Goal: Task Accomplishment & Management: Complete application form

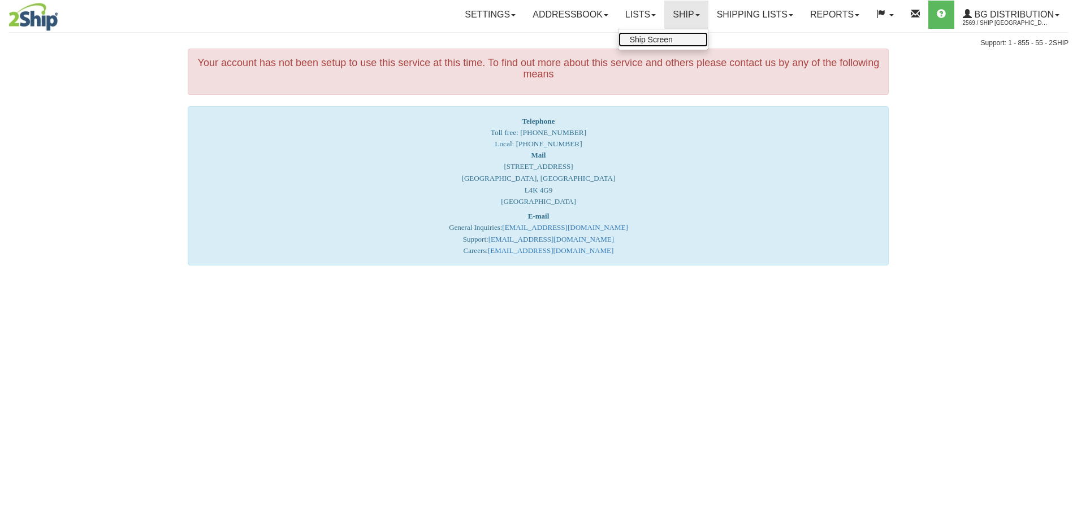
click at [660, 40] on span "Ship Screen" at bounding box center [651, 39] width 43 height 9
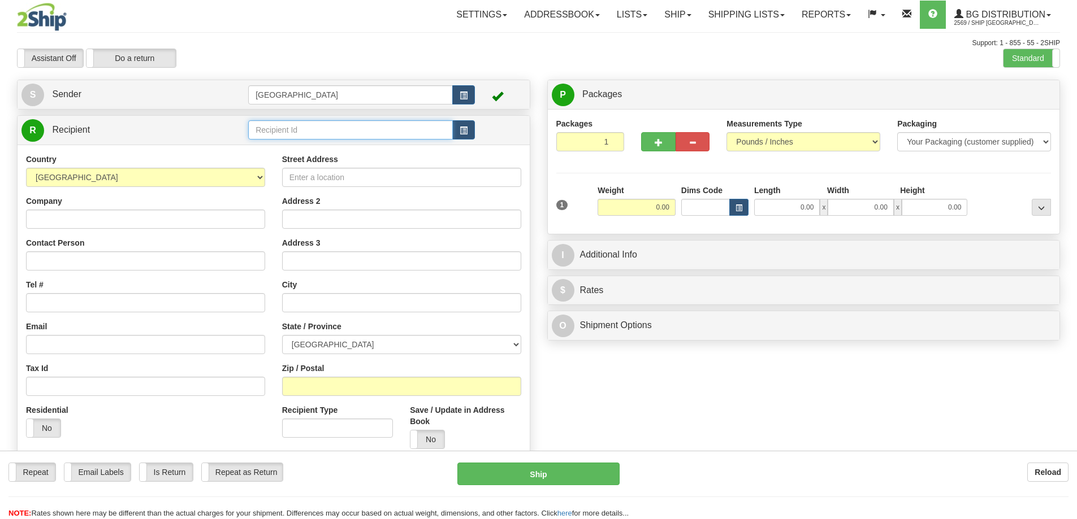
click at [305, 127] on input "text" at bounding box center [350, 129] width 205 height 19
click at [265, 144] on div "80076" at bounding box center [349, 147] width 194 height 12
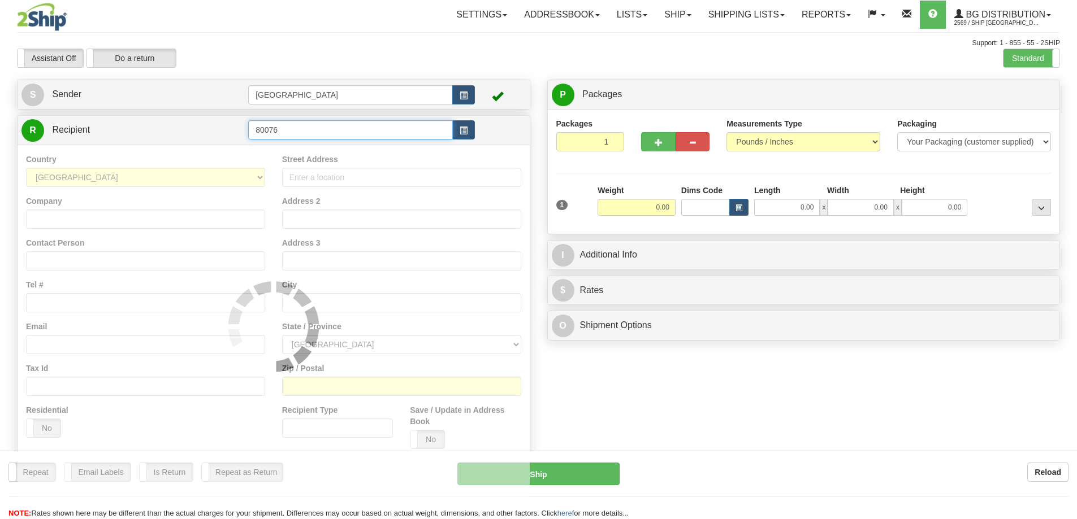
type input "80076"
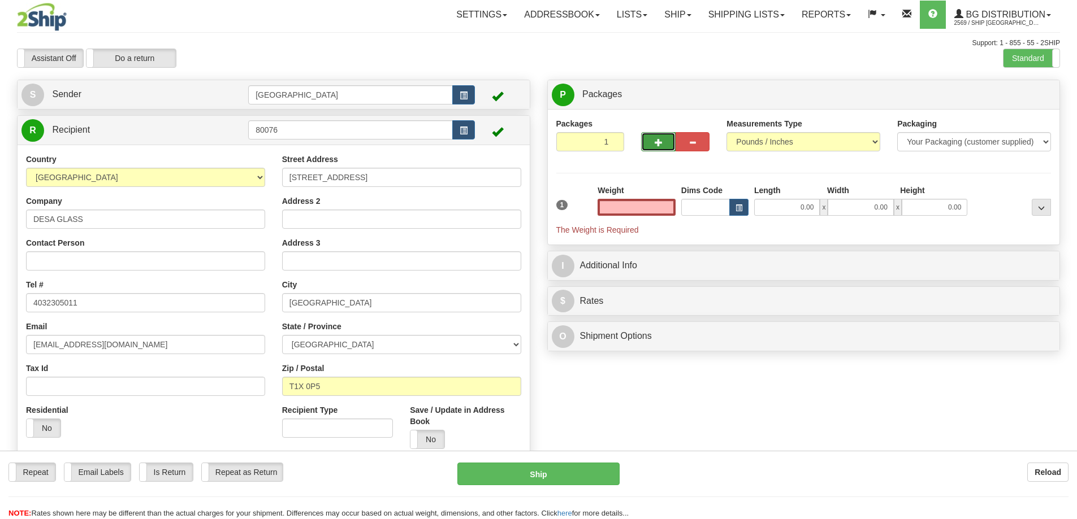
type input "0.00"
click at [651, 137] on button "button" at bounding box center [658, 141] width 34 height 19
type input "3"
click at [1019, 92] on span "Package Level" at bounding box center [1027, 95] width 45 height 8
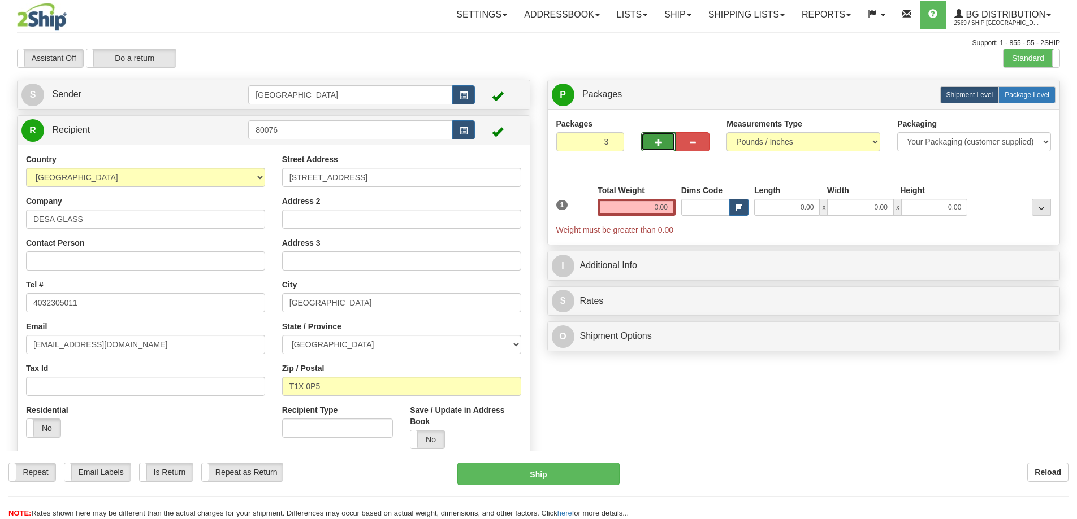
radio input "true"
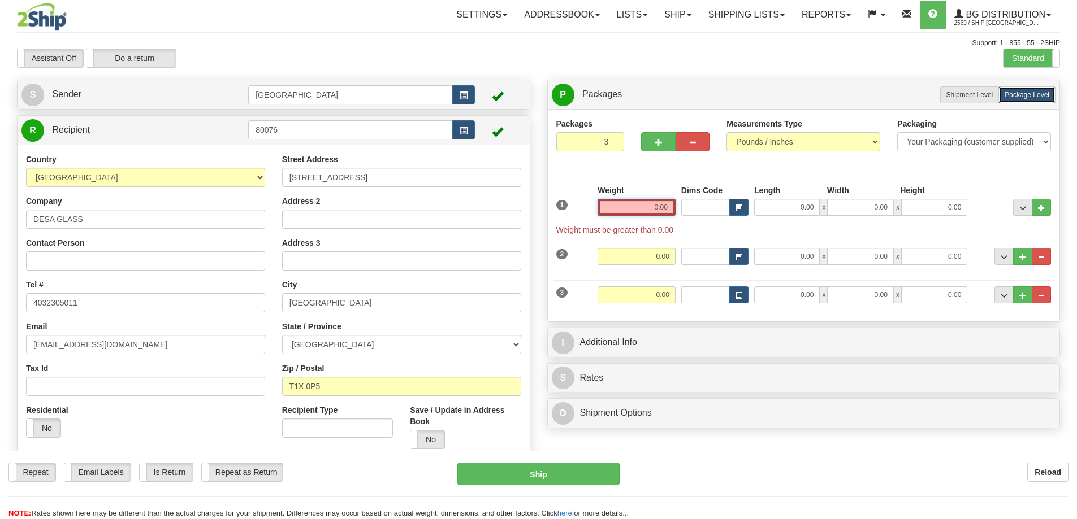
click at [668, 207] on input "0.00" at bounding box center [637, 207] width 78 height 17
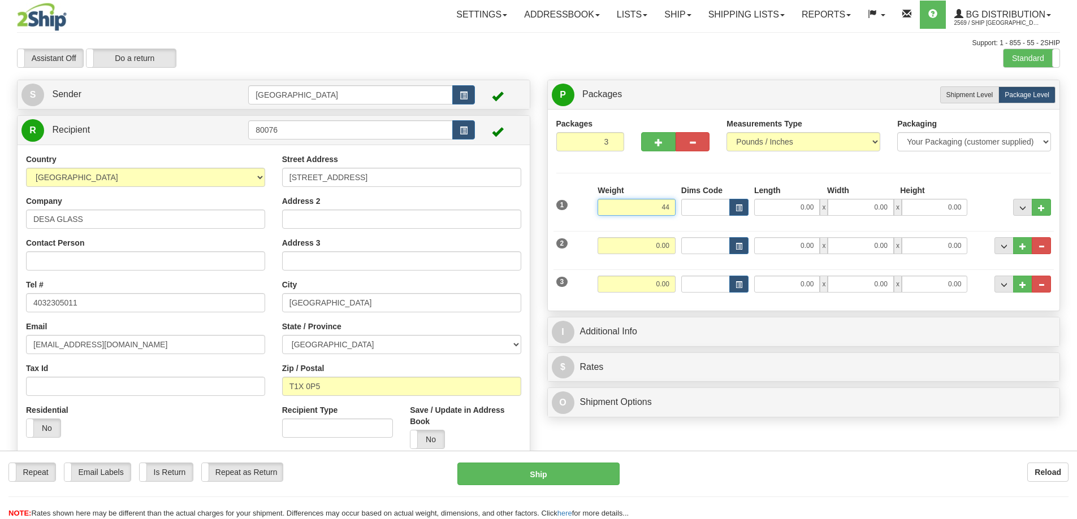
type input "44.00"
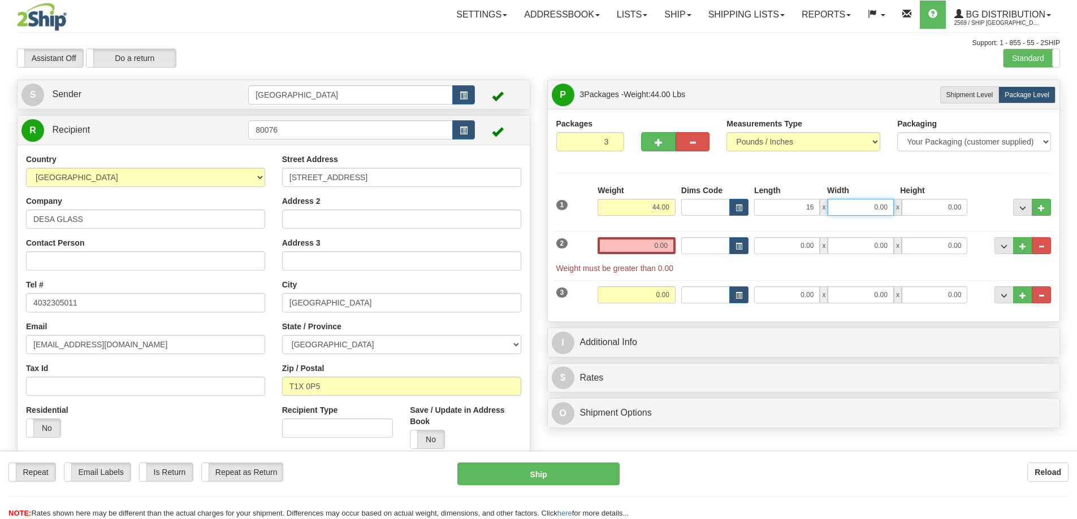
type input "16.00"
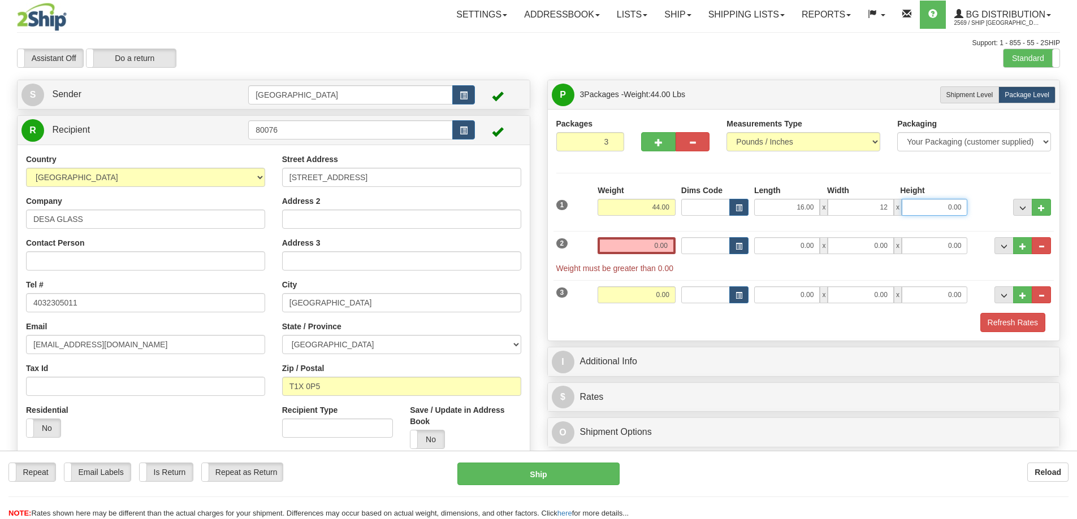
type input "12.00"
type input "10.00"
click at [669, 242] on input "0.00" at bounding box center [637, 245] width 78 height 17
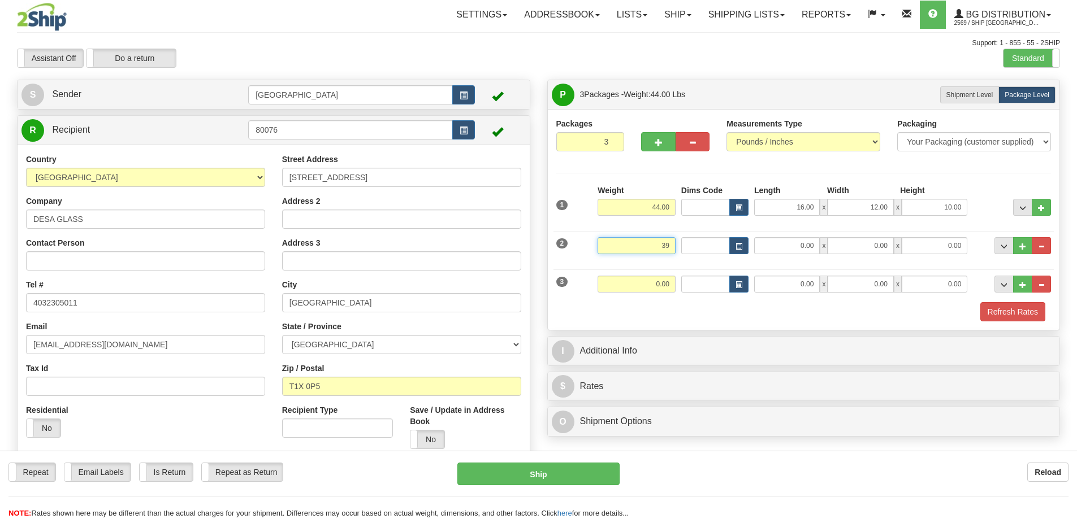
type input "39.00"
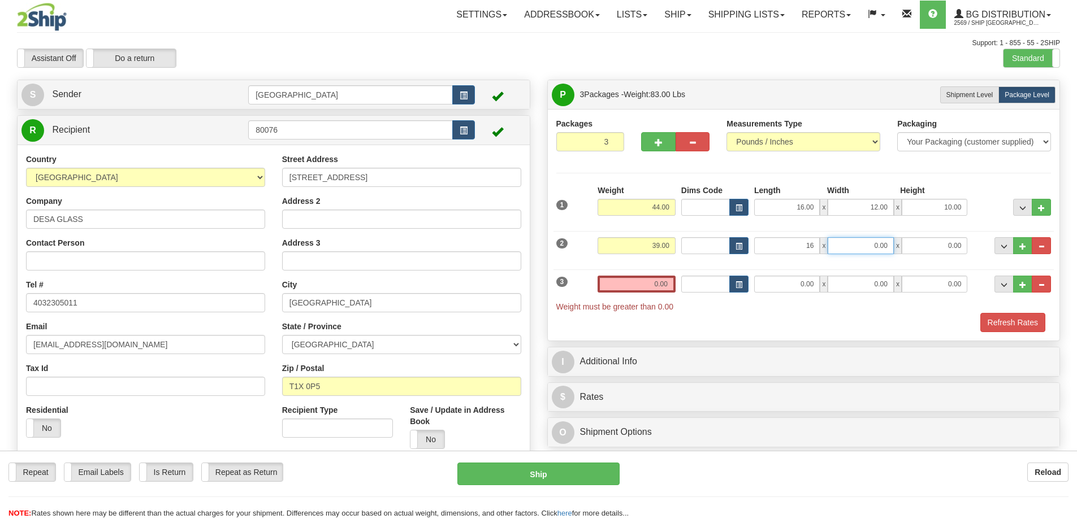
type input "16.00"
type input "14.00"
type input "10.00"
click at [669, 284] on input "0.00" at bounding box center [637, 284] width 78 height 17
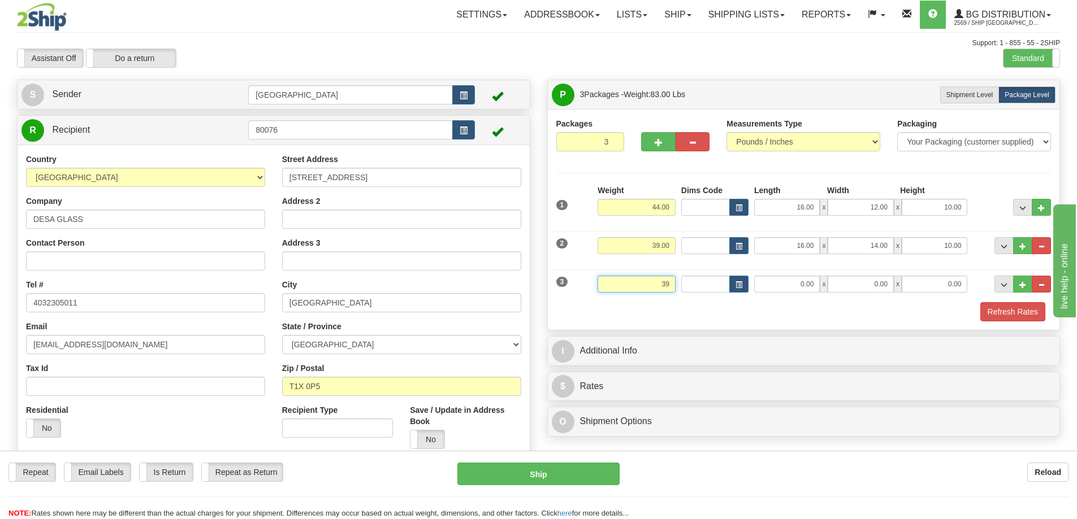
type input "39.00"
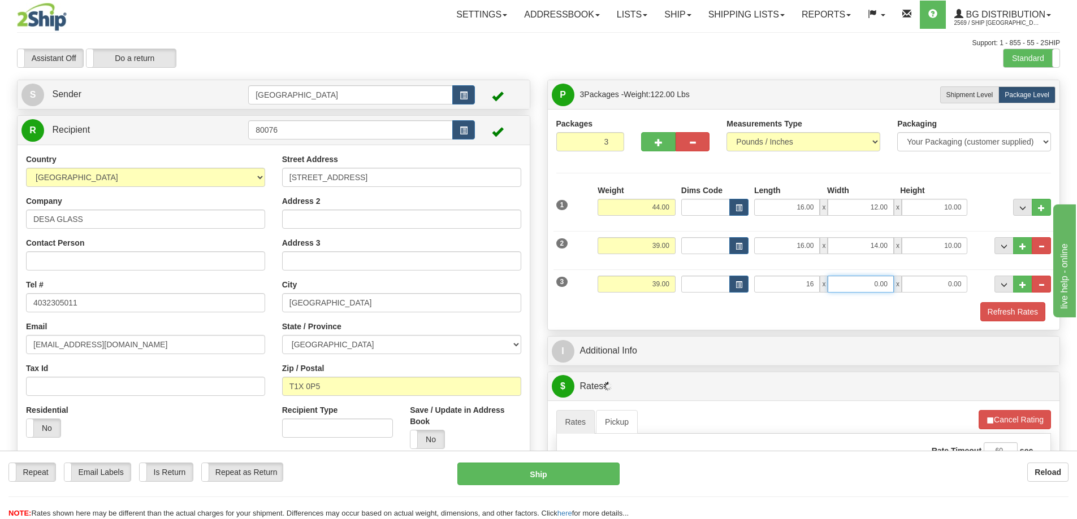
type input "16.00"
type input "14.00"
type input "10.00"
click at [998, 314] on button "Refresh Rates" at bounding box center [1012, 311] width 65 height 19
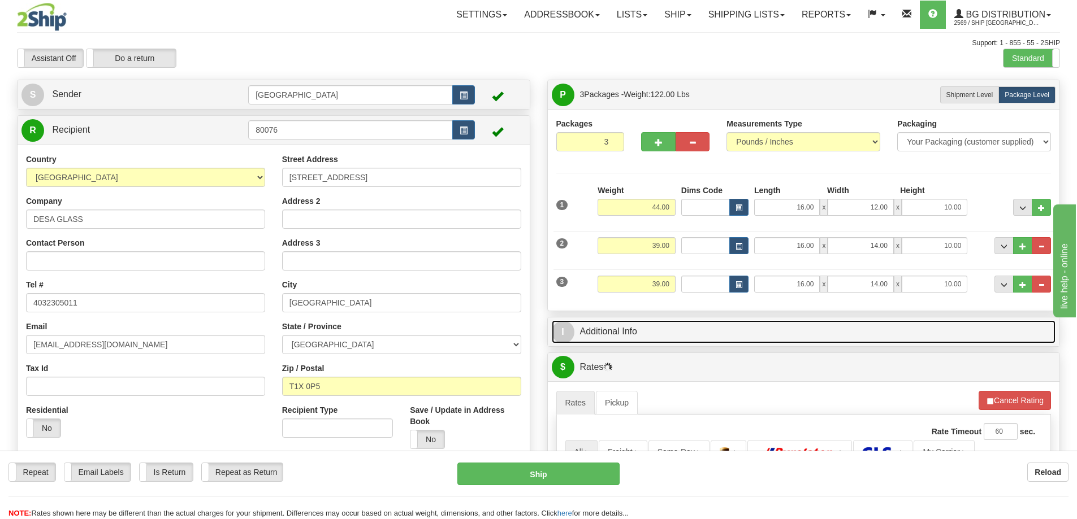
click at [723, 336] on link "I Additional Info" at bounding box center [804, 332] width 504 height 23
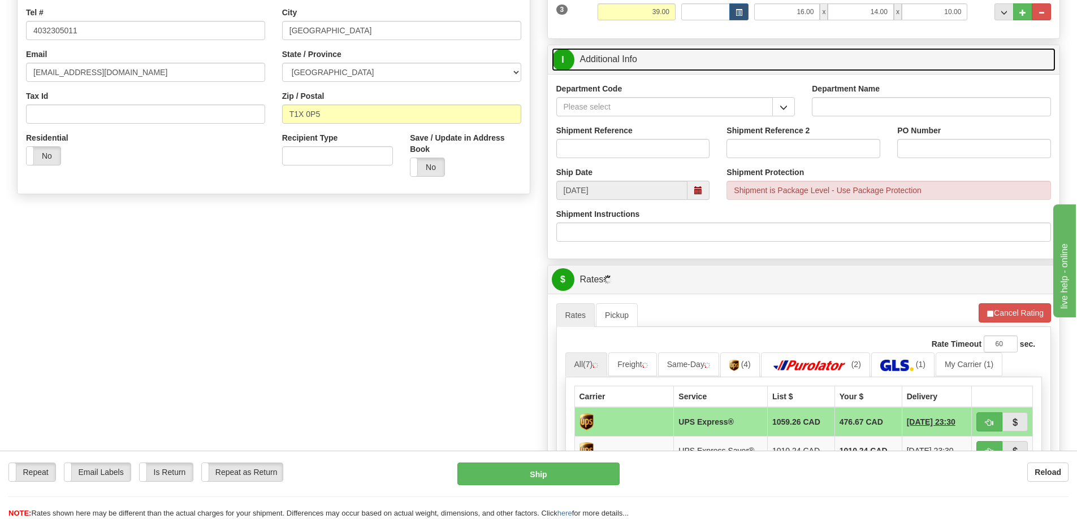
scroll to position [283, 0]
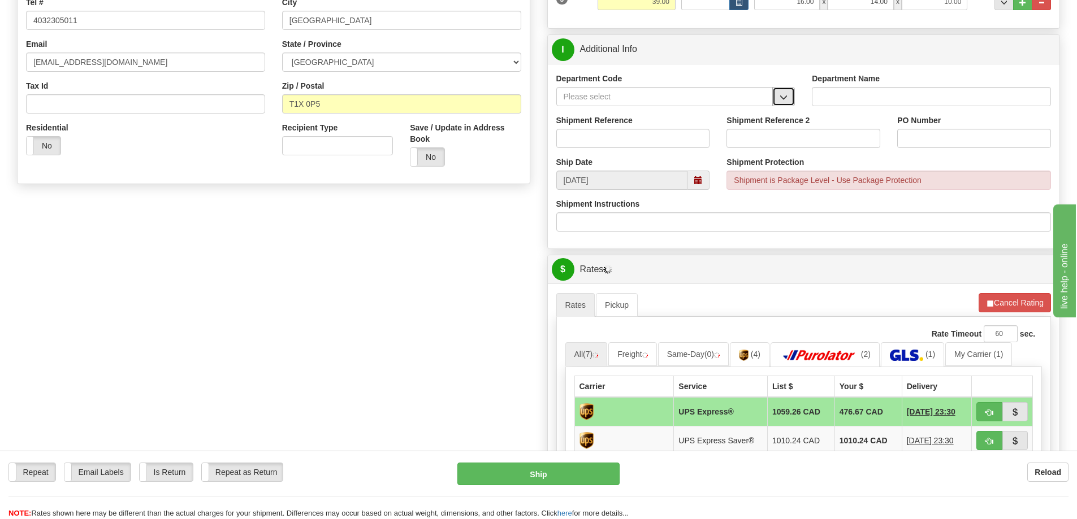
click at [782, 96] on span "button" at bounding box center [784, 97] width 8 height 7
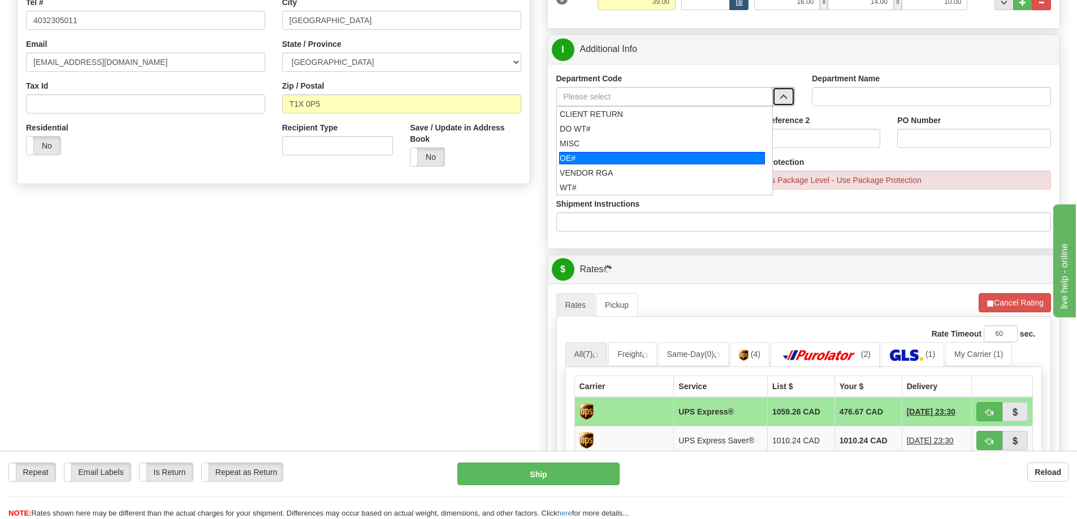
click at [671, 158] on div "OE#" at bounding box center [662, 158] width 206 height 12
type input "OE#"
type input "ORDERS"
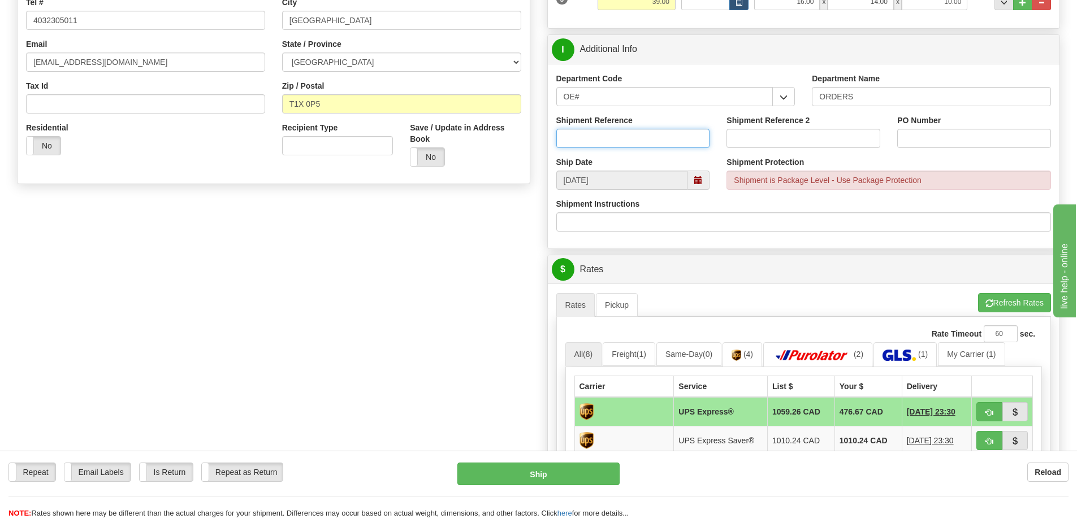
click at [642, 139] on input "Shipment Reference" at bounding box center [633, 138] width 154 height 19
type input "90038796-00"
click at [907, 137] on input "PO Number" at bounding box center [974, 138] width 154 height 19
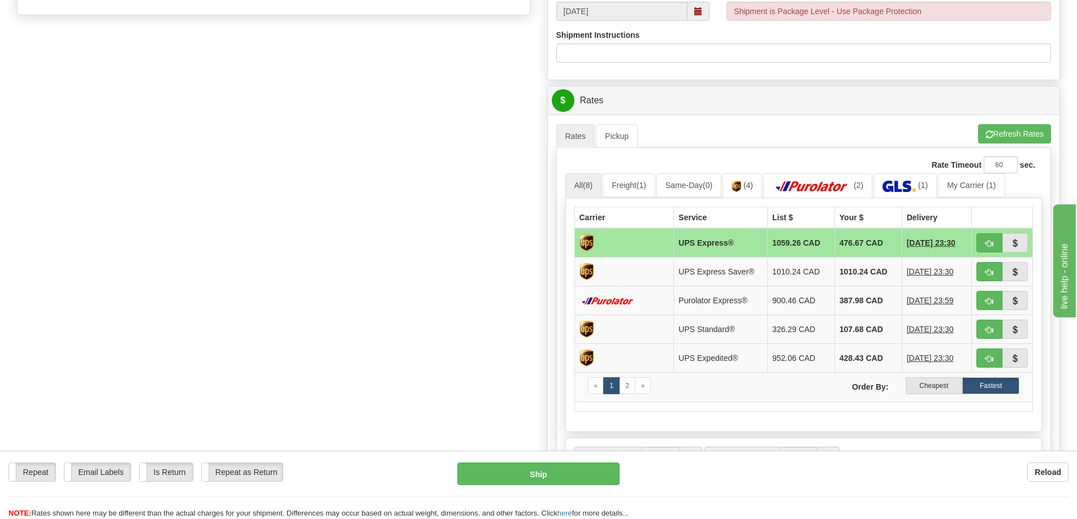
scroll to position [452, 0]
type input "63193"
click at [930, 387] on label "Cheapest" at bounding box center [934, 385] width 57 height 17
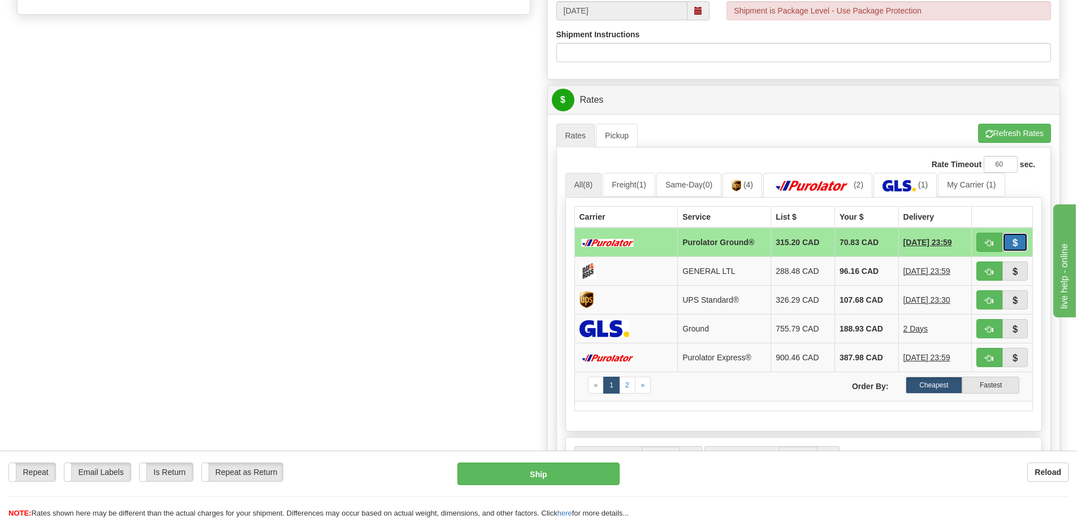
click at [1013, 242] on span "button" at bounding box center [1015, 243] width 8 height 7
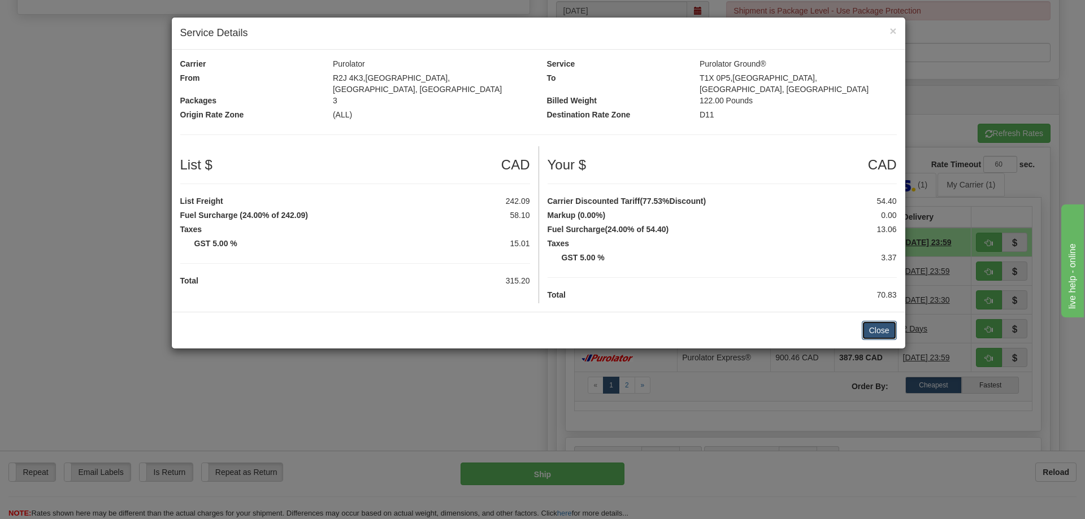
click at [879, 324] on button "Close" at bounding box center [879, 330] width 35 height 19
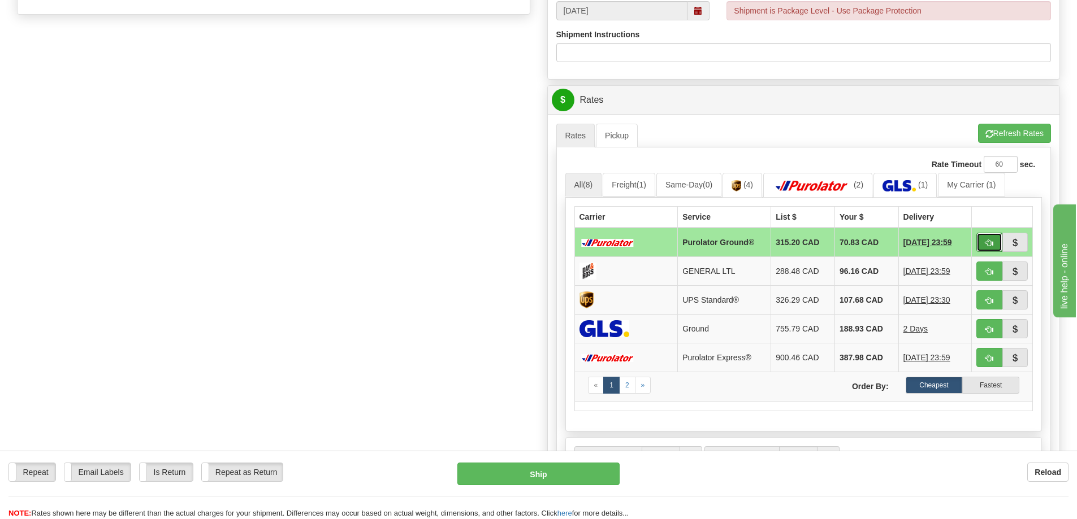
click at [990, 241] on span "button" at bounding box center [989, 243] width 8 height 7
type input "260"
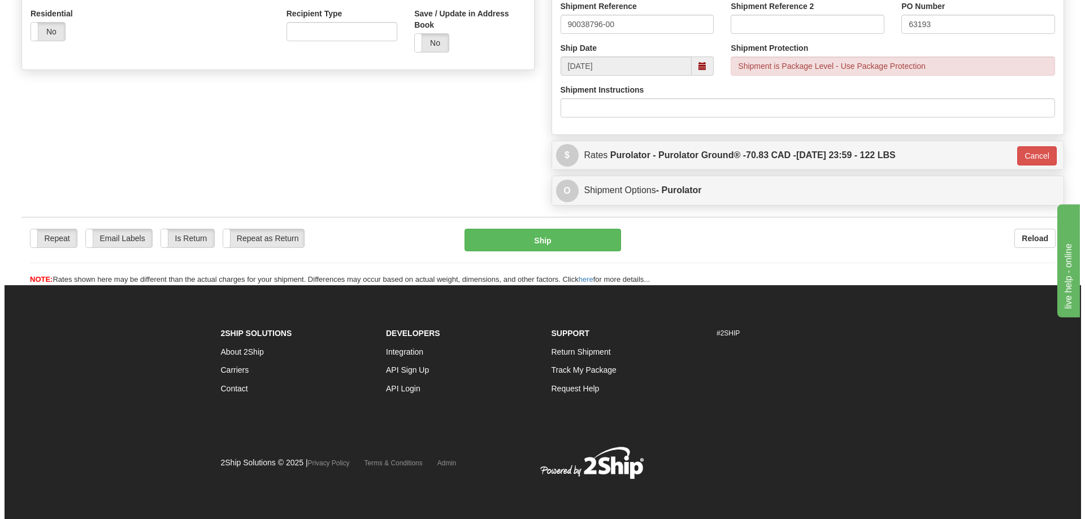
scroll to position [397, 0]
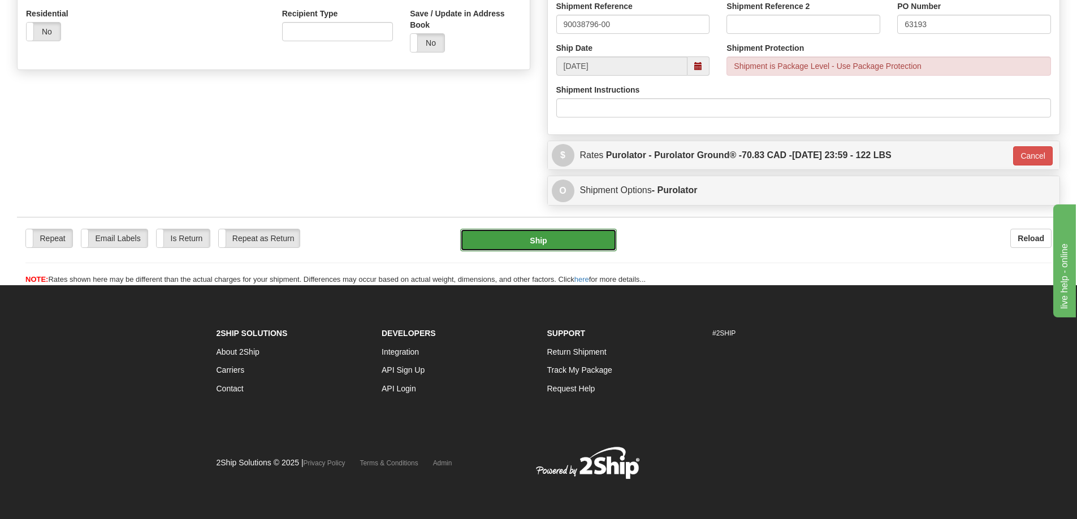
click at [544, 237] on button "Ship" at bounding box center [538, 240] width 157 height 23
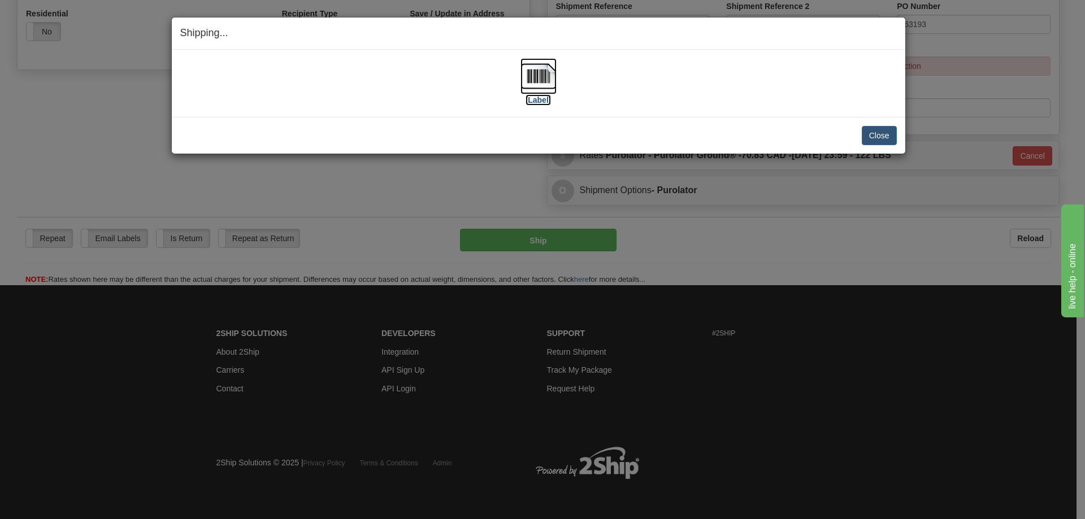
click at [536, 100] on label "[Label]" at bounding box center [539, 99] width 26 height 11
click at [882, 138] on button "Close" at bounding box center [879, 135] width 35 height 19
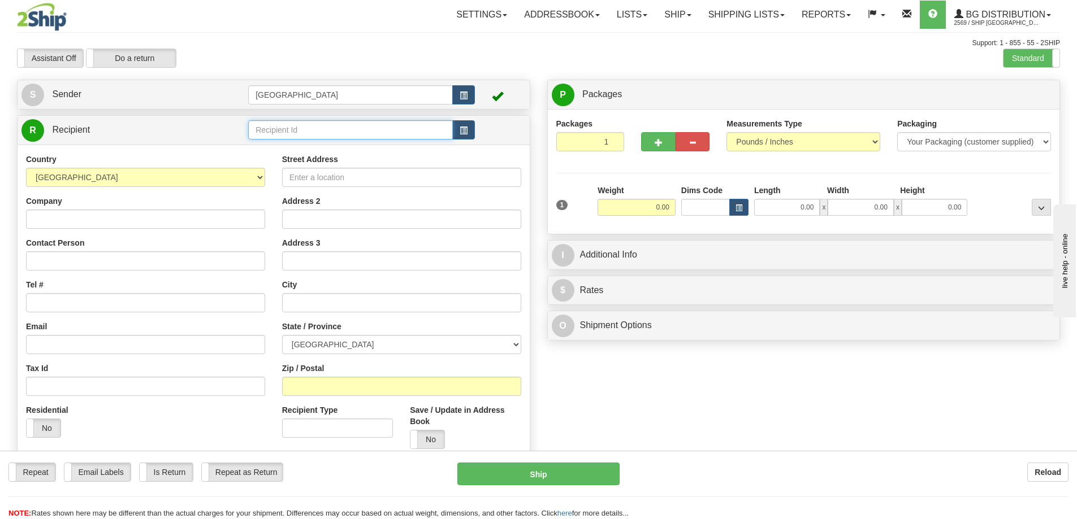
click at [271, 129] on input "text" at bounding box center [350, 129] width 205 height 19
click at [267, 147] on div "53000" at bounding box center [349, 147] width 194 height 12
type input "53000"
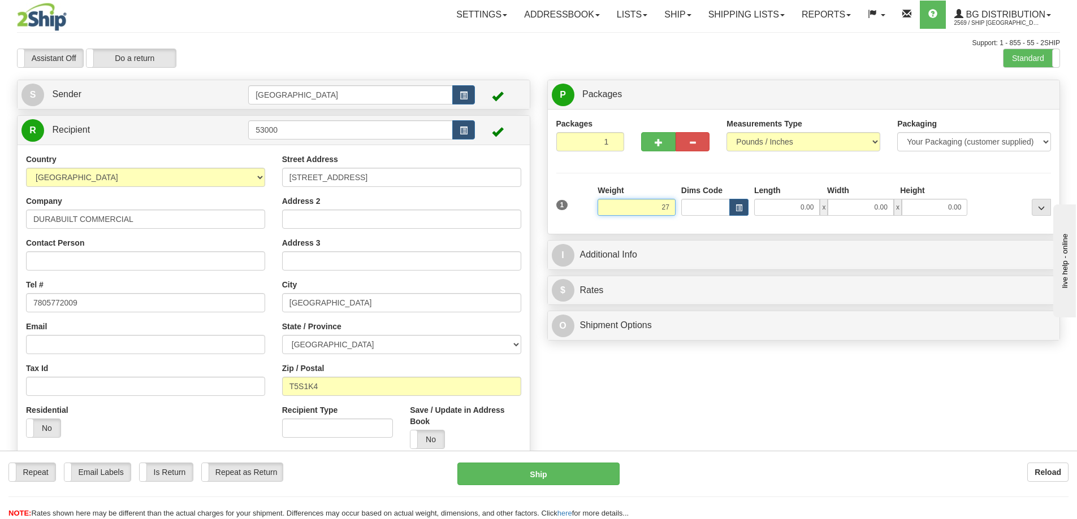
type input "27.00"
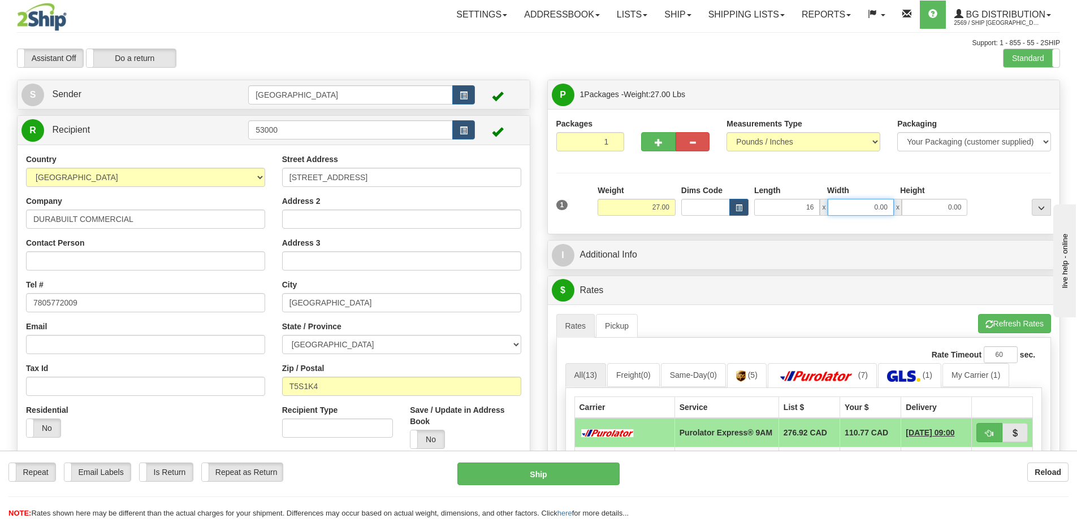
type input "16.00"
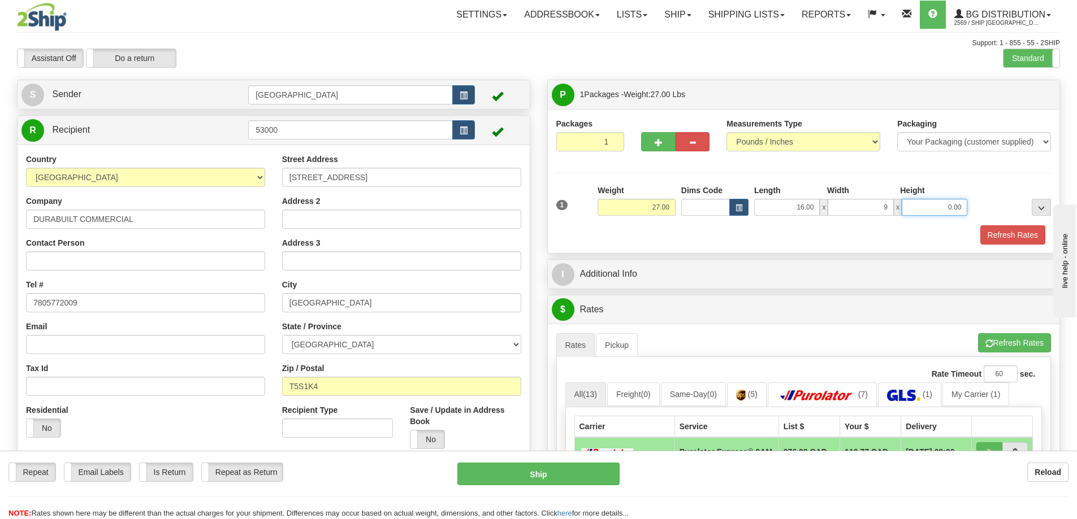
type input "9.00"
type input "7.00"
click at [1005, 236] on button "Refresh Rates" at bounding box center [1012, 235] width 65 height 19
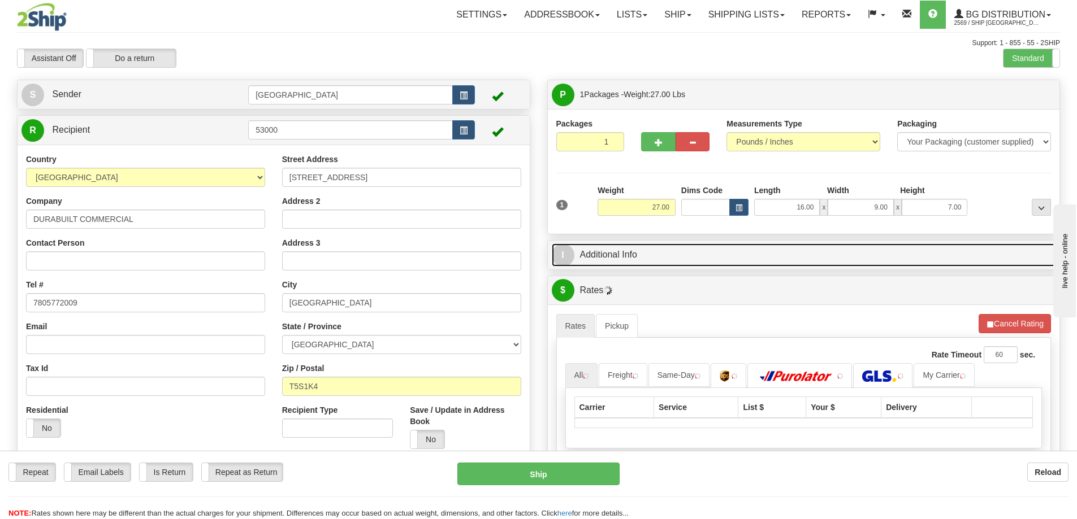
click at [726, 252] on link "I Additional Info" at bounding box center [804, 255] width 504 height 23
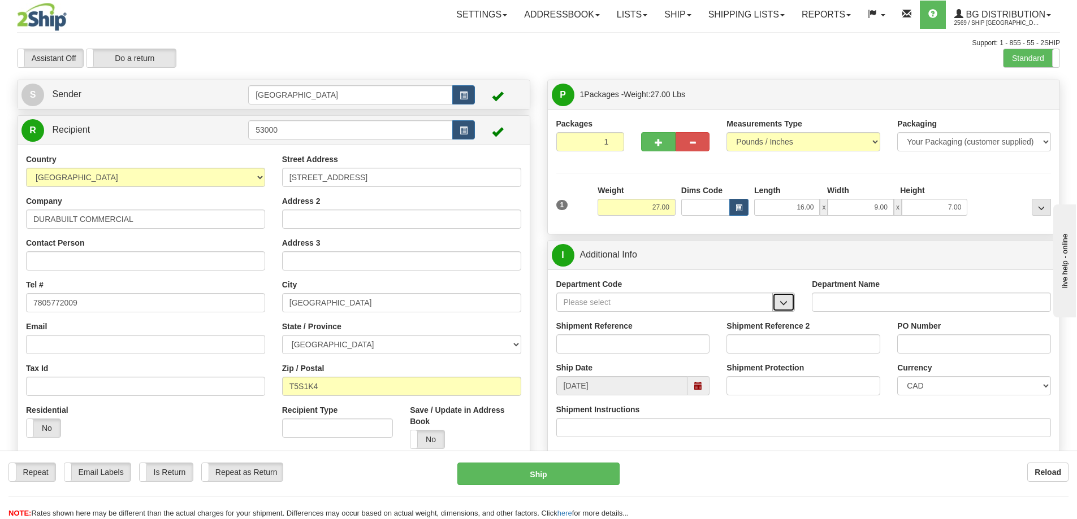
click at [785, 302] on span "button" at bounding box center [784, 303] width 8 height 7
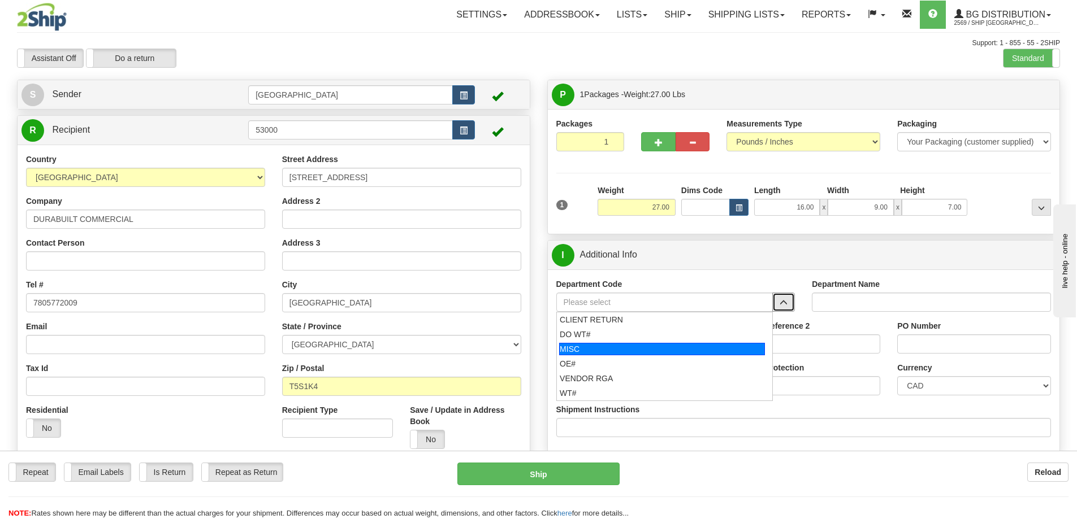
click at [593, 352] on div "MISC" at bounding box center [662, 349] width 206 height 12
type input "MISC"
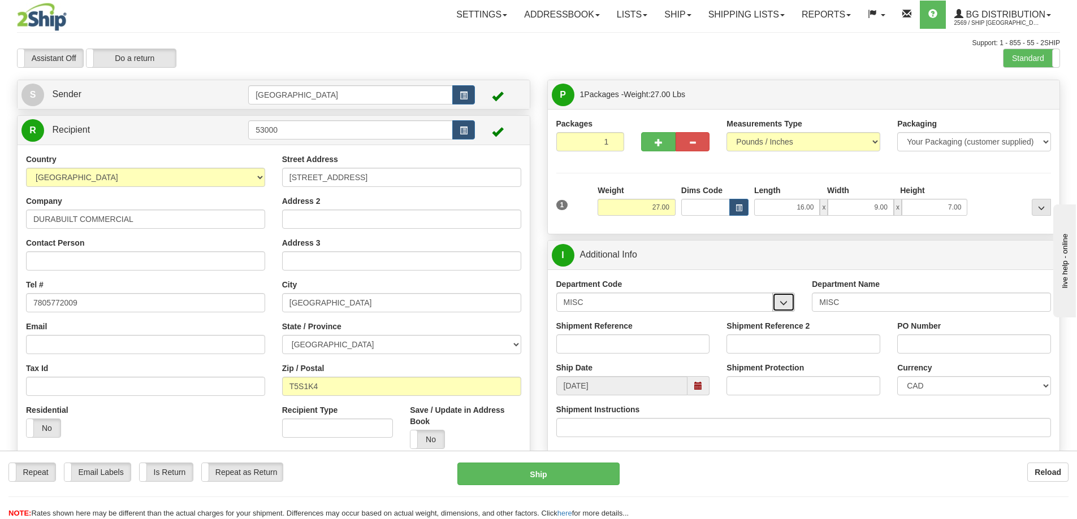
click at [778, 300] on button "button" at bounding box center [783, 302] width 23 height 19
drag, startPoint x: 607, startPoint y: 297, endPoint x: 542, endPoint y: 311, distance: 66.5
click at [542, 311] on div "P Packages 1 Packages - Weight: 27.00 Lbs Shipment Level Shipm. Package Level P…" at bounding box center [804, 502] width 530 height 844
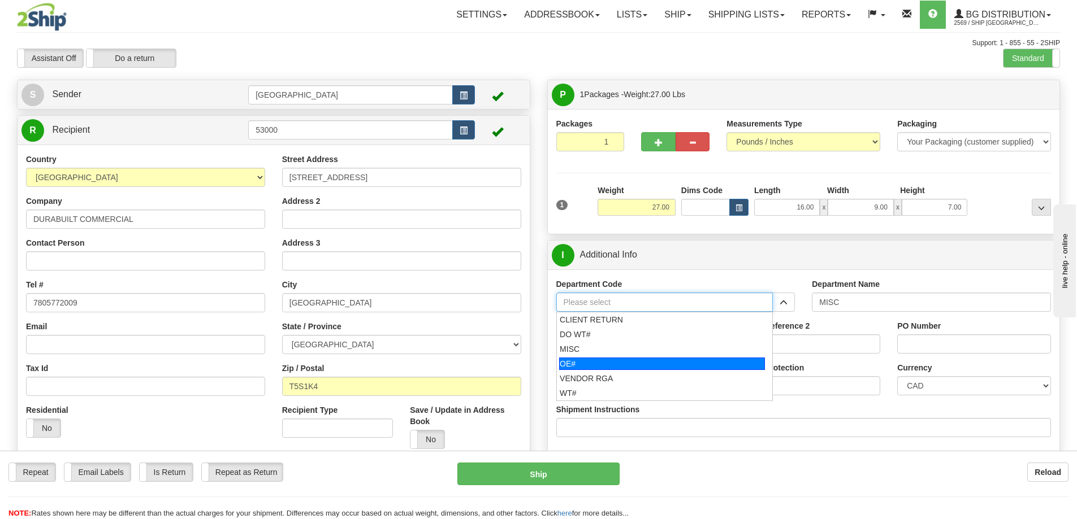
click at [574, 361] on div "OE#" at bounding box center [662, 364] width 206 height 12
type input "OE#"
type input "ORDERS"
type input "OE#"
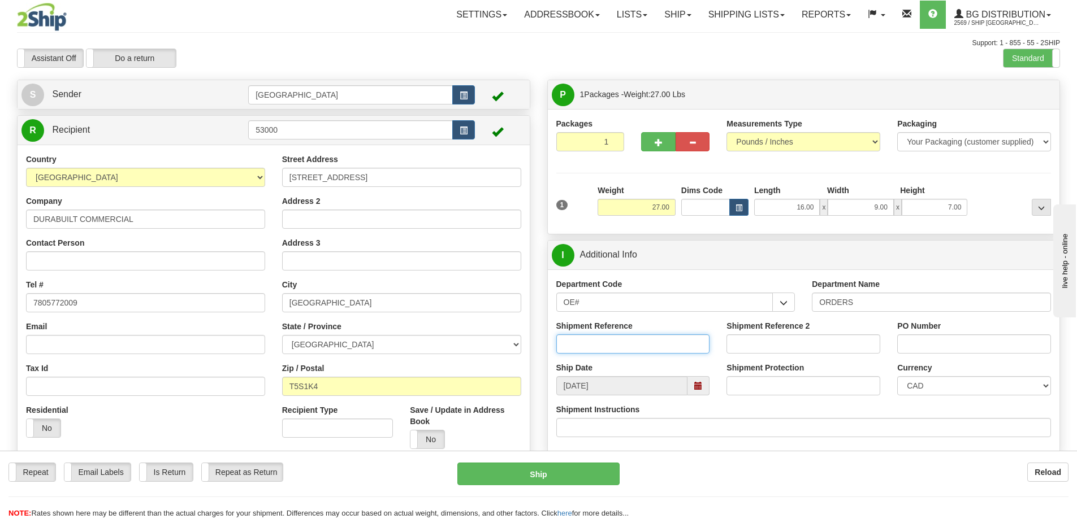
click at [614, 342] on input "Shipment Reference" at bounding box center [633, 344] width 154 height 19
type input "90037181-04"
click at [923, 344] on input "PO Number" at bounding box center [974, 344] width 154 height 19
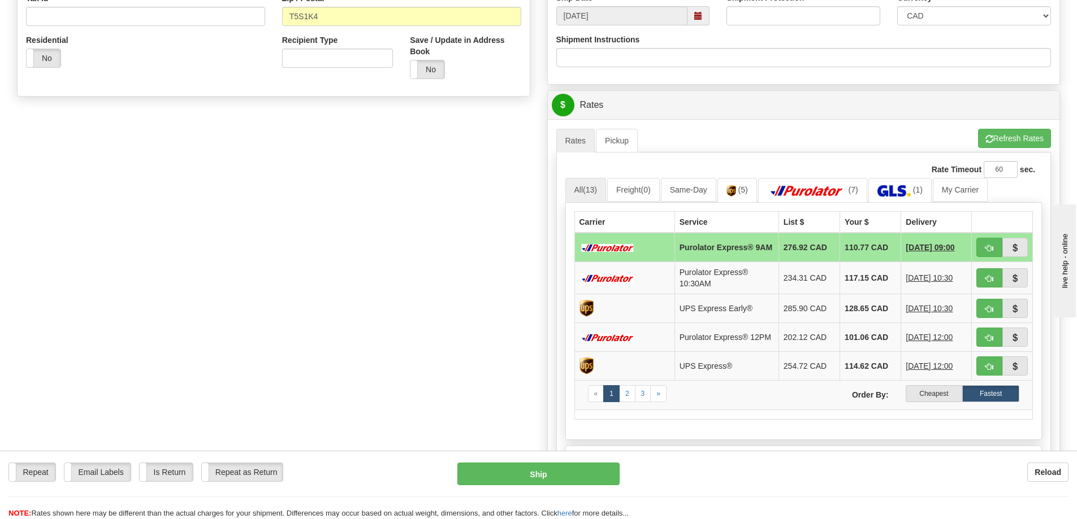
scroll to position [396, 0]
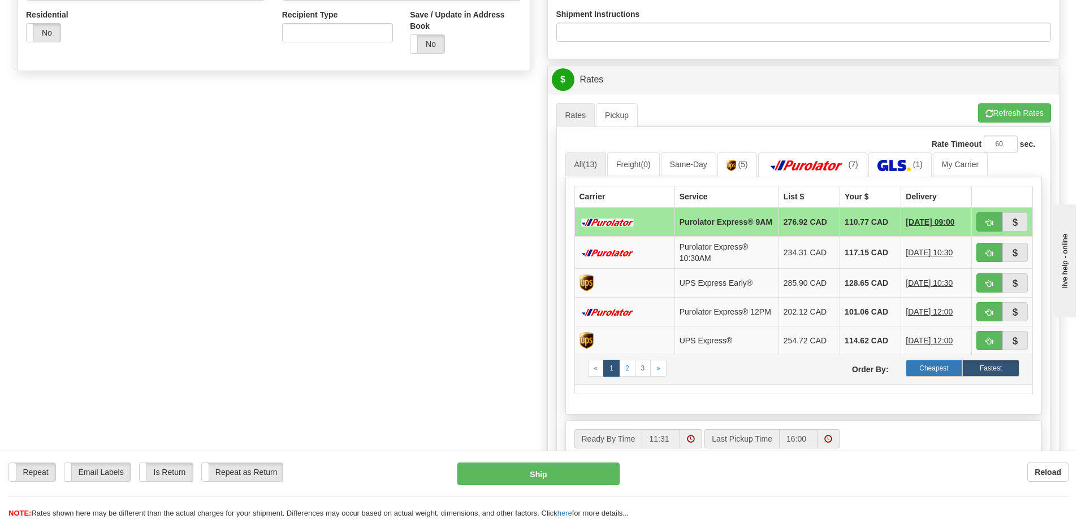
type input "2012"
click at [924, 372] on label "Cheapest" at bounding box center [934, 368] width 57 height 17
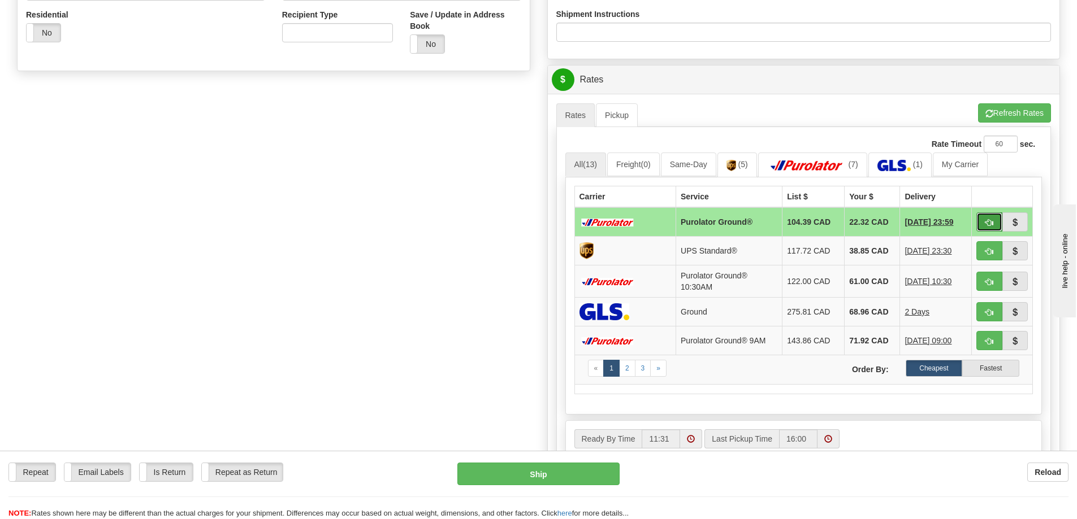
click at [991, 222] on span "button" at bounding box center [989, 222] width 8 height 7
type input "260"
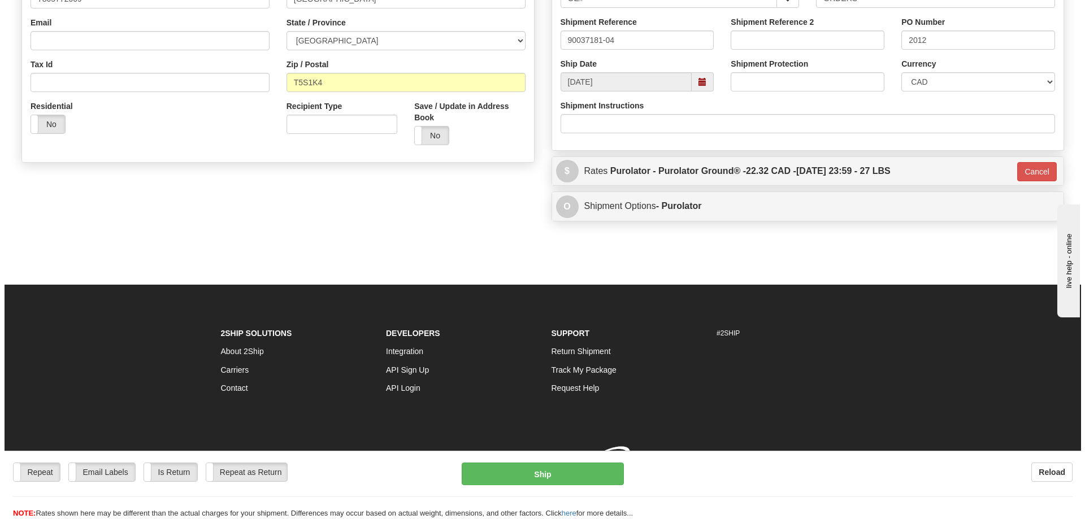
scroll to position [321, 0]
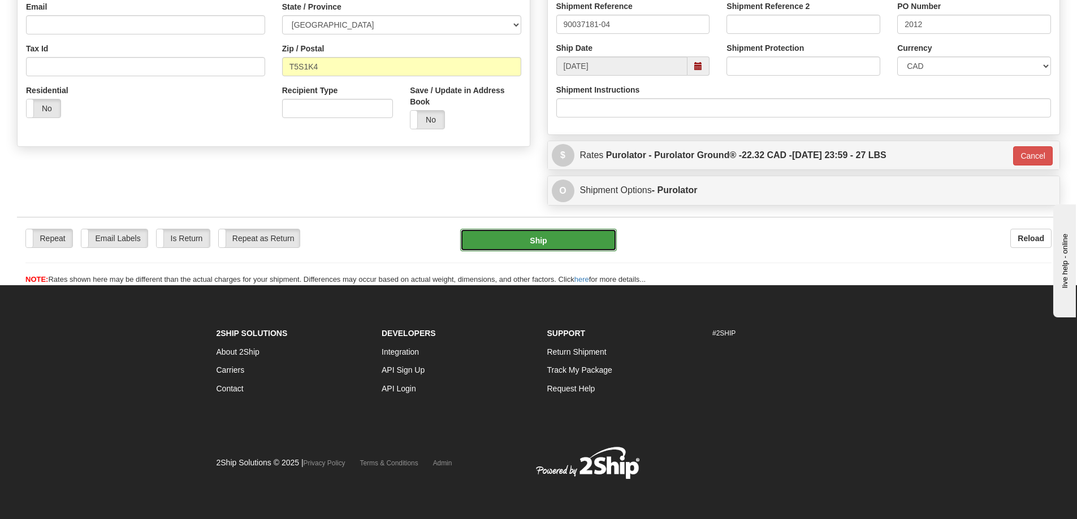
click at [555, 236] on button "Ship" at bounding box center [538, 240] width 157 height 23
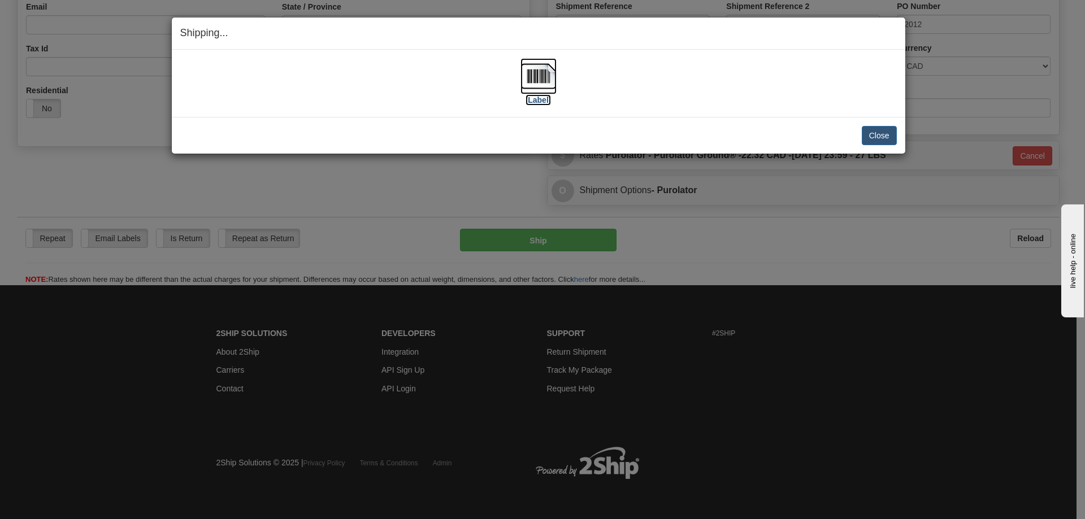
click at [545, 102] on label "[Label]" at bounding box center [539, 99] width 26 height 11
click at [881, 128] on button "Close" at bounding box center [879, 135] width 35 height 19
